Goal: Information Seeking & Learning: Learn about a topic

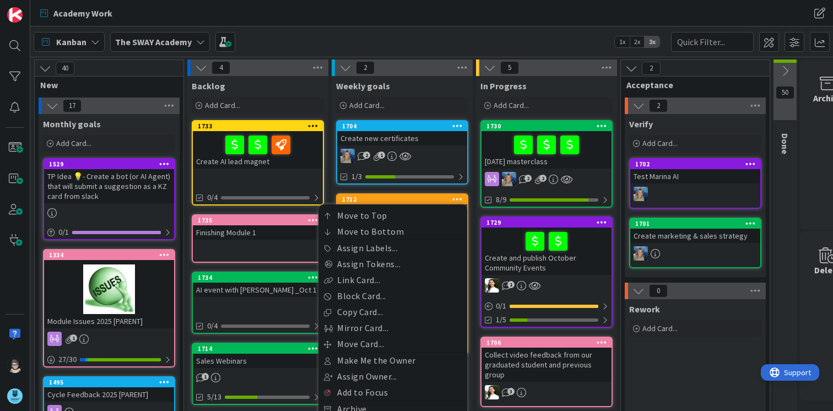
click at [788, 370] on span "Support" at bounding box center [797, 372] width 27 height 13
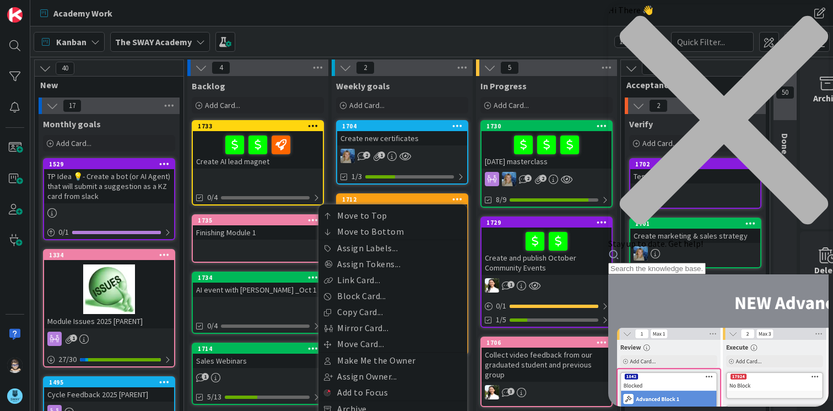
drag, startPoint x: 666, startPoint y: 60, endPoint x: 680, endPoint y: 77, distance: 21.2
click at [666, 249] on div "Resource Center Header" at bounding box center [718, 261] width 220 height 25
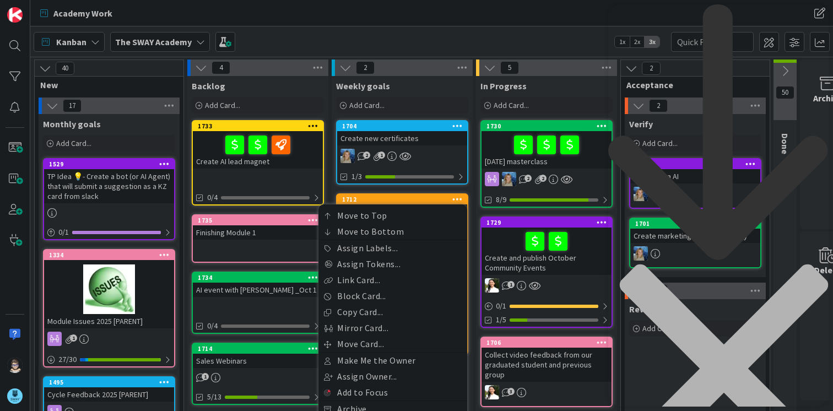
type input "import"
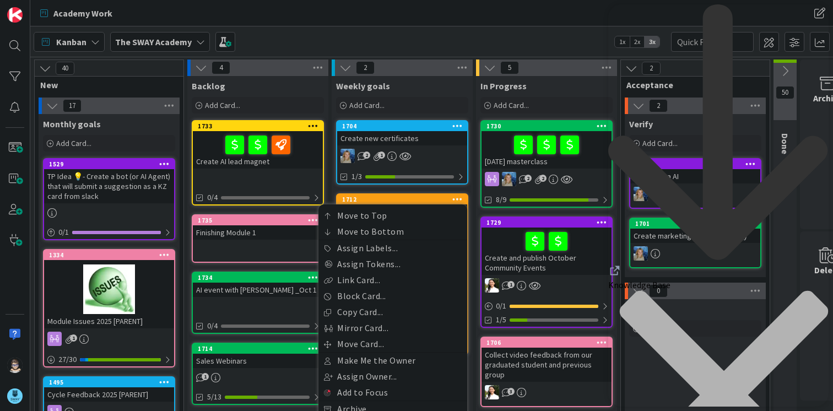
drag, startPoint x: 812, startPoint y: 16, endPoint x: 1415, endPoint y: 29, distance: 602.2
click at [812, 290] on div "close resource center" at bounding box center [718, 401] width 220 height 223
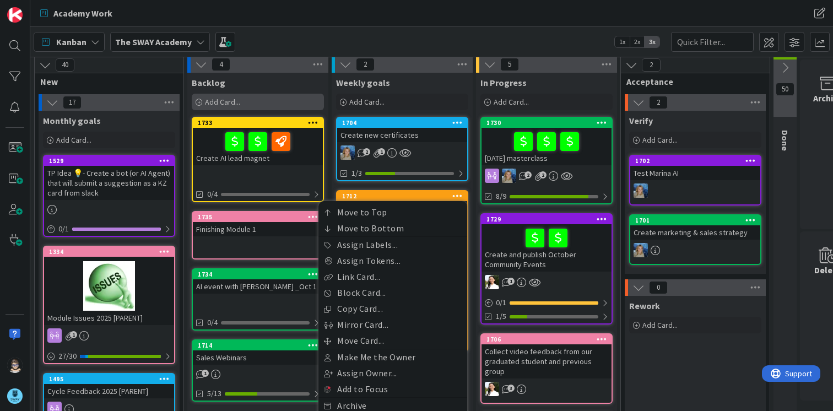
scroll to position [4, 0]
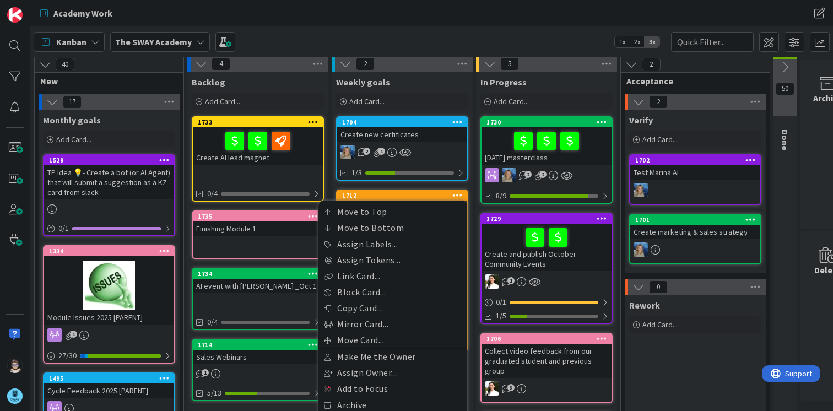
click at [321, 35] on div "Kanban The SWAY Academy 1x 2x 3x" at bounding box center [431, 41] width 803 height 30
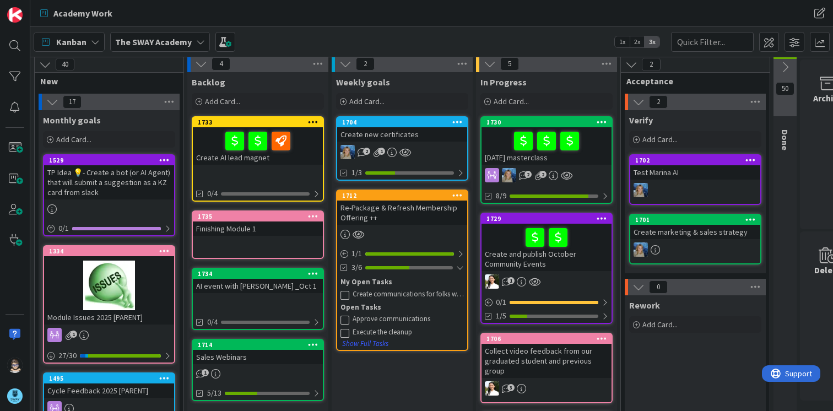
click at [417, 297] on div "Create communications for folks whose Slack (and Kajabi) access will be deactiv…" at bounding box center [408, 294] width 111 height 9
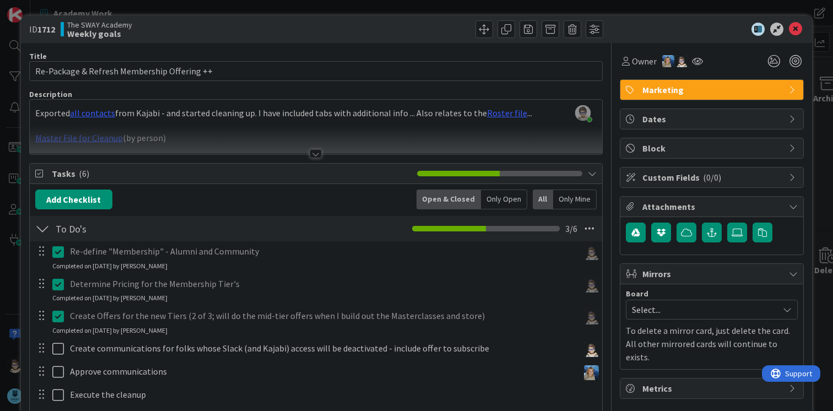
click at [310, 154] on div at bounding box center [316, 153] width 12 height 9
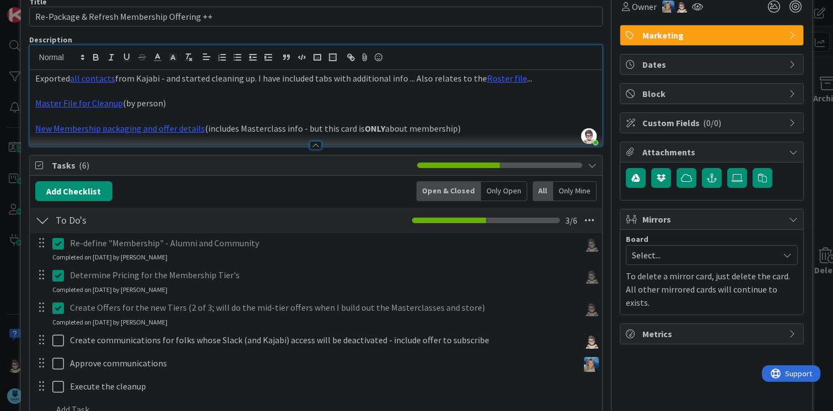
scroll to position [55, 0]
